Goal: Task Accomplishment & Management: Complete application form

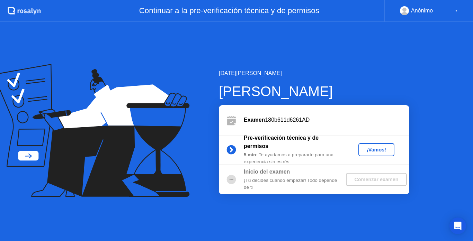
click at [369, 147] on div "¡Vamos!" at bounding box center [376, 150] width 30 height 6
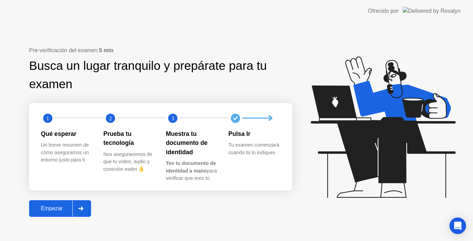
click at [81, 209] on icon at bounding box center [81, 209] width 5 height 4
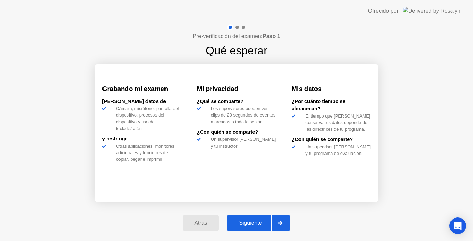
click at [280, 221] on icon at bounding box center [279, 223] width 5 height 4
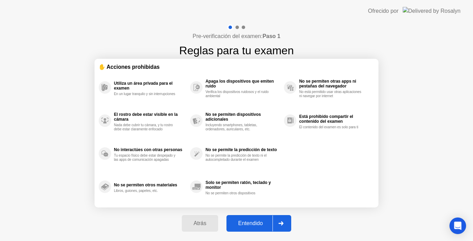
click at [280, 224] on icon at bounding box center [280, 223] width 5 height 4
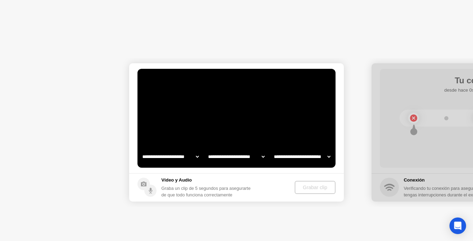
select select "**********"
select select "*******"
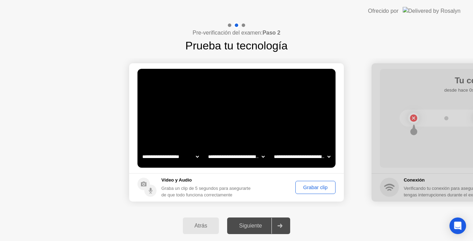
click at [309, 185] on div "Grabar clip" at bounding box center [314, 188] width 35 height 6
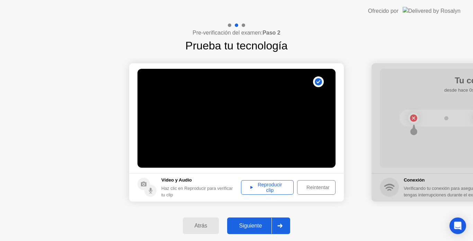
click at [279, 223] on div at bounding box center [279, 226] width 17 height 16
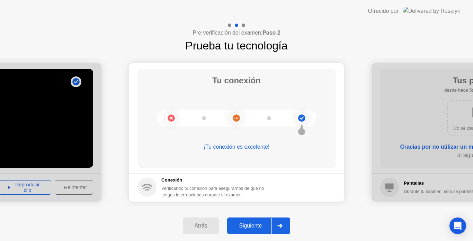
click at [279, 223] on div at bounding box center [279, 226] width 17 height 16
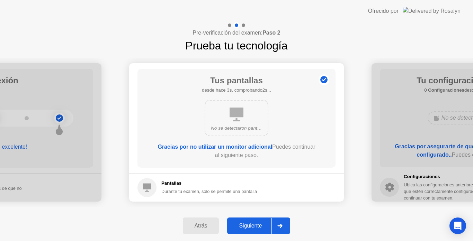
click at [279, 223] on div at bounding box center [279, 226] width 17 height 16
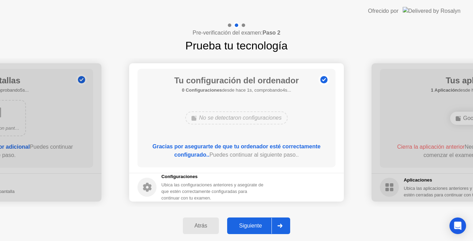
click at [279, 223] on div at bounding box center [279, 226] width 17 height 16
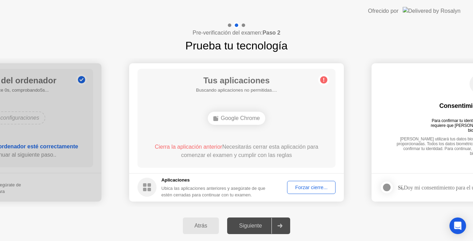
click at [279, 223] on div at bounding box center [279, 226] width 17 height 16
click at [301, 189] on div "Forzar cierre..." at bounding box center [311, 188] width 44 height 6
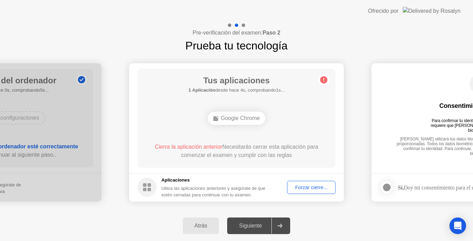
click at [240, 120] on div "Google Chrome" at bounding box center [237, 118] width 58 height 13
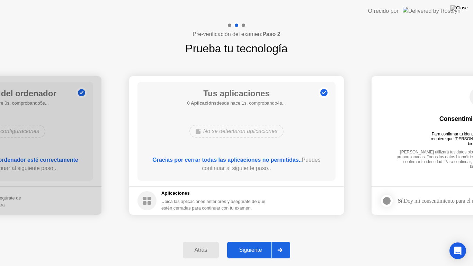
click at [282, 241] on icon at bounding box center [279, 250] width 5 height 4
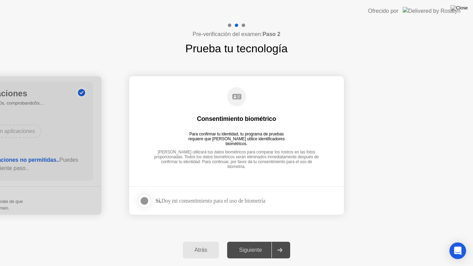
click at [146, 197] on div at bounding box center [144, 200] width 8 height 8
click at [284, 241] on div at bounding box center [279, 250] width 17 height 16
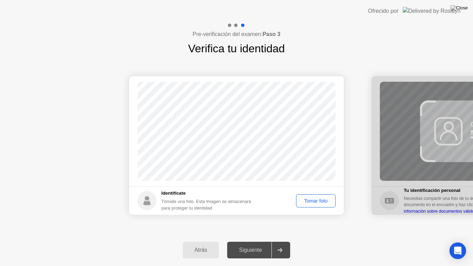
click at [308, 202] on div "Tomar foto" at bounding box center [315, 201] width 35 height 6
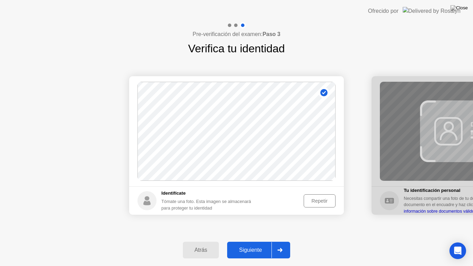
click at [284, 241] on div at bounding box center [279, 250] width 17 height 16
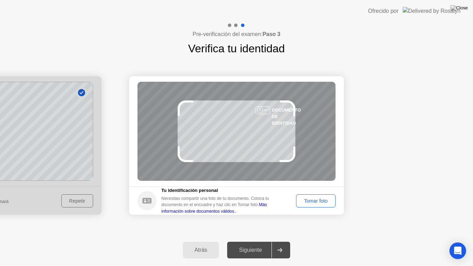
click at [316, 200] on div "Tomar foto" at bounding box center [315, 201] width 35 height 6
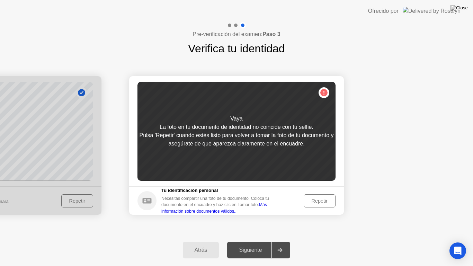
click at [314, 202] on div "Repetir" at bounding box center [319, 201] width 27 height 6
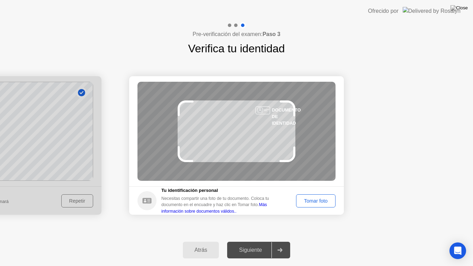
click at [314, 202] on div "Tomar foto" at bounding box center [315, 201] width 35 height 6
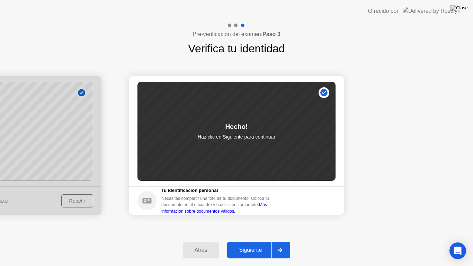
click at [281, 241] on div at bounding box center [279, 250] width 17 height 16
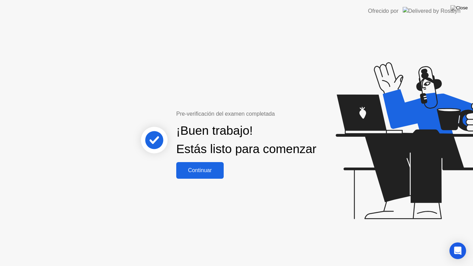
click at [210, 173] on div "Continuar" at bounding box center [199, 170] width 43 height 6
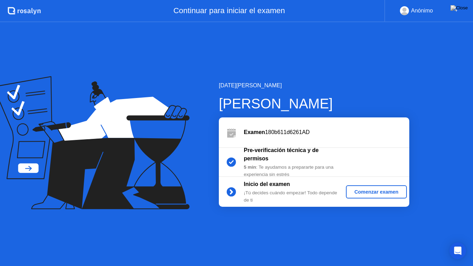
click at [364, 194] on div "Comenzar examen" at bounding box center [375, 192] width 55 height 6
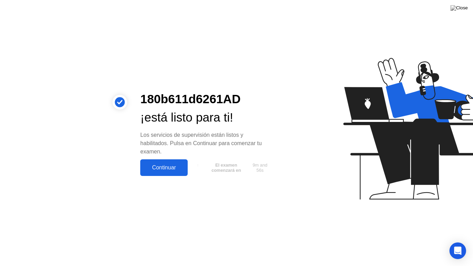
click at [166, 167] on div "Continuar" at bounding box center [163, 167] width 43 height 6
